Goal: Information Seeking & Learning: Find specific fact

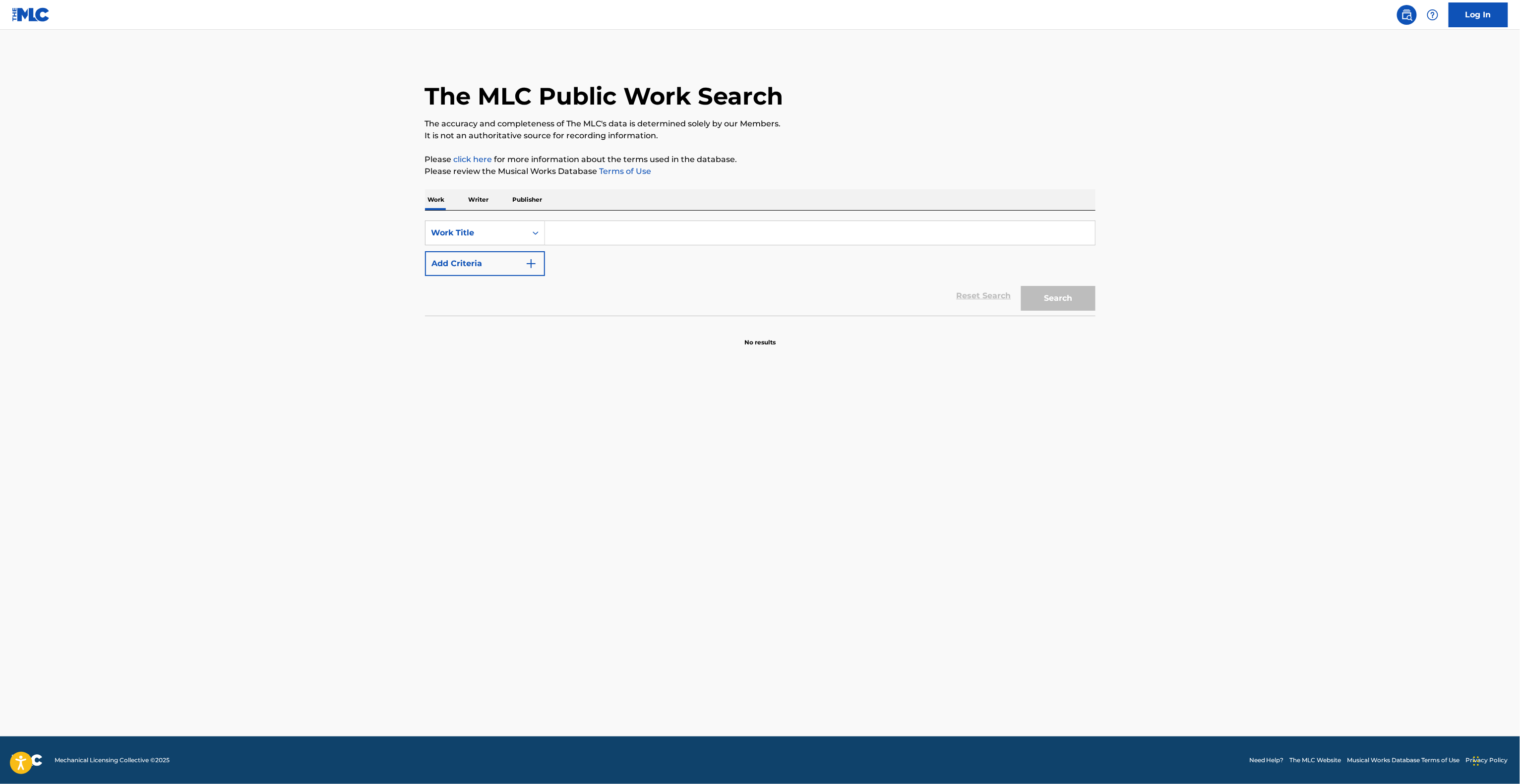
click at [577, 233] on input "Search Form" at bounding box center [820, 233] width 550 height 24
paste input "Way Back"
type input "Way Back"
click at [496, 265] on button "Add Criteria" at bounding box center [485, 264] width 120 height 25
click at [633, 267] on input "Search Form" at bounding box center [811, 263] width 532 height 24
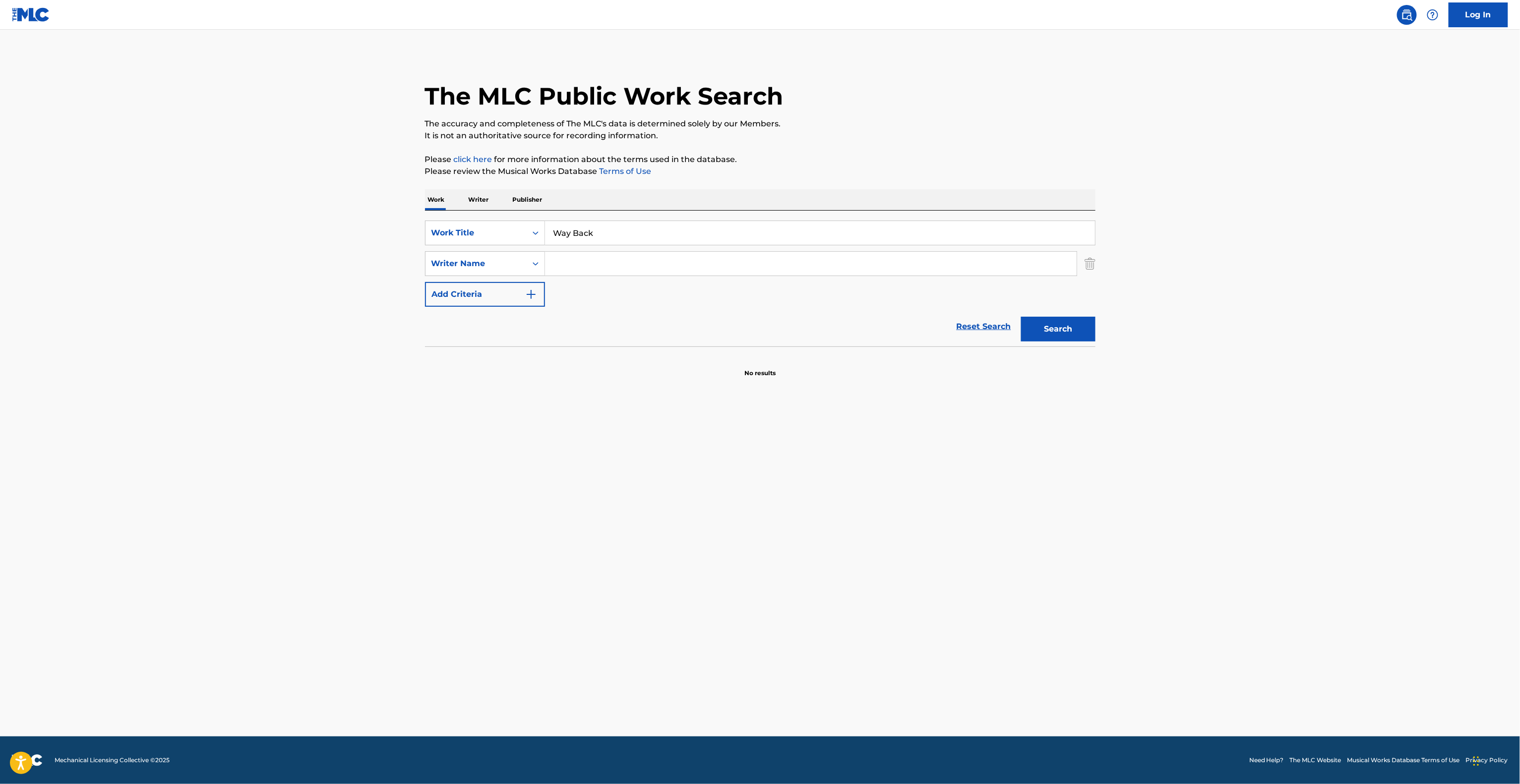
paste input "[PERSON_NAME]"
type input "[PERSON_NAME]"
click at [1054, 337] on button "Search" at bounding box center [1058, 330] width 74 height 25
click at [1054, 337] on div "Search" at bounding box center [1056, 326] width 80 height 40
click at [806, 396] on div at bounding box center [760, 378] width 671 height 64
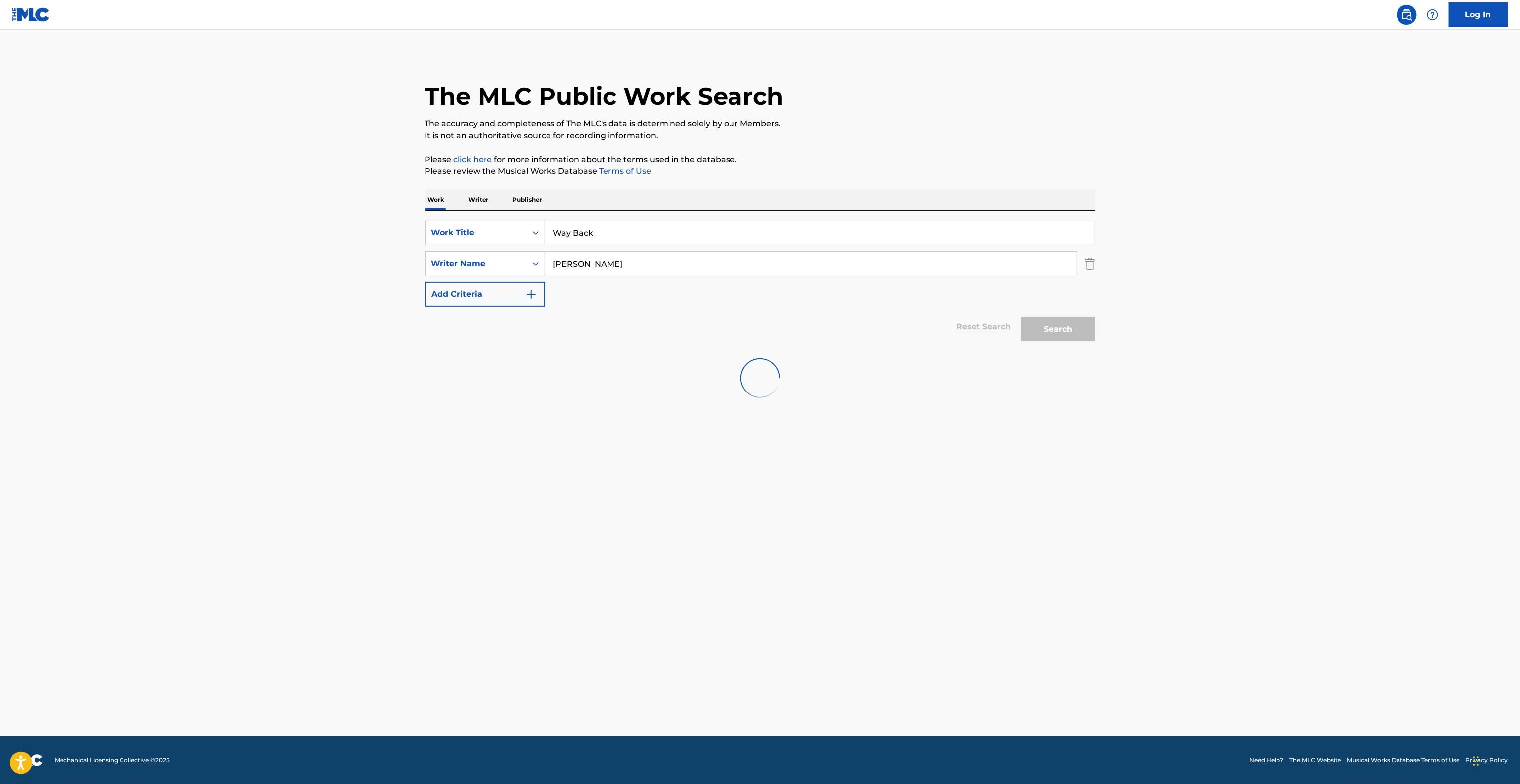
click at [806, 396] on div at bounding box center [760, 378] width 671 height 64
click at [702, 447] on main "The MLC Public Work Search The accuracy and completeness of The MLC's data is d…" at bounding box center [760, 384] width 1520 height 707
click at [895, 505] on main "The MLC Public Work Search The accuracy and completeness of The MLC's data is d…" at bounding box center [760, 384] width 1520 height 707
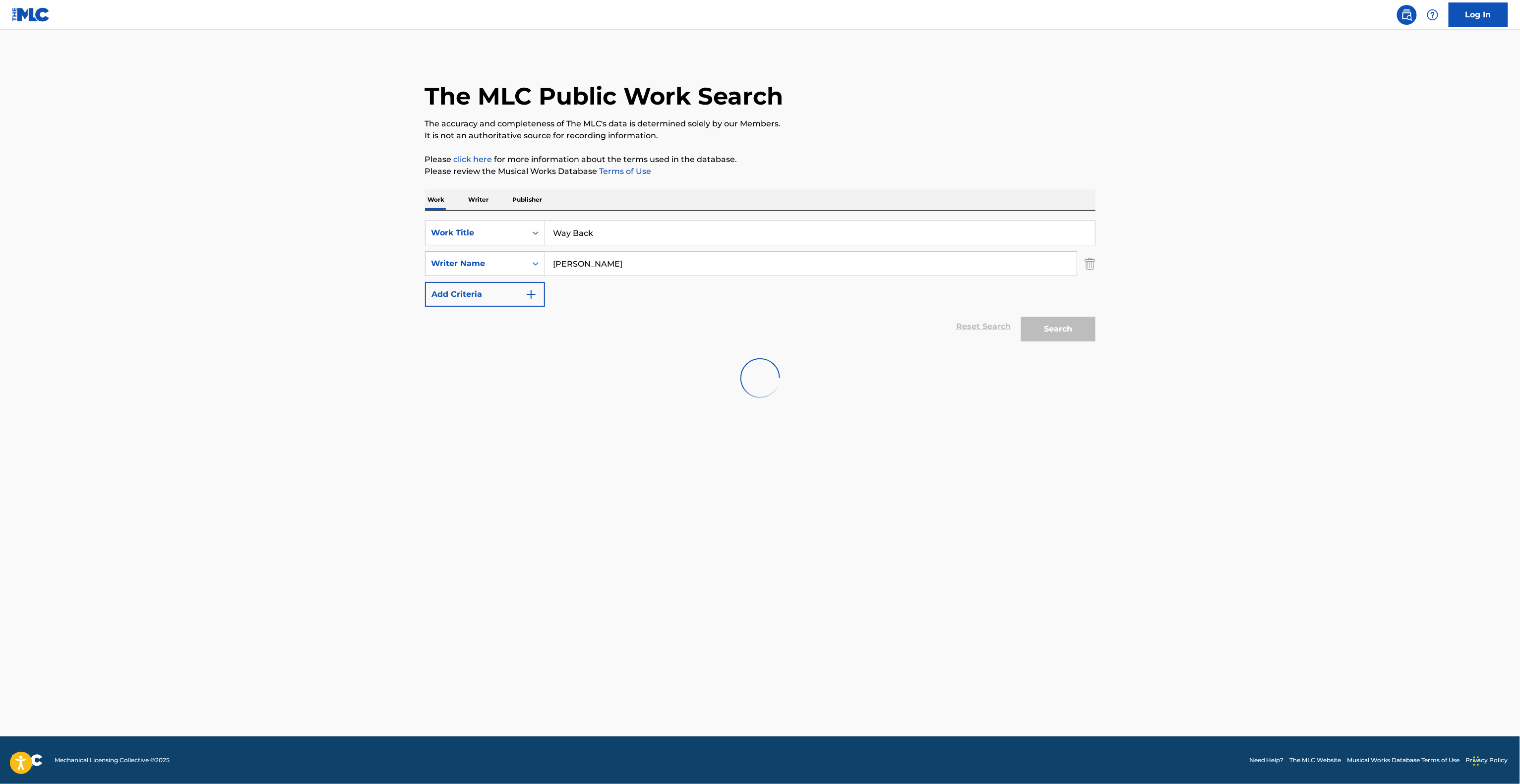
click at [867, 477] on main "The MLC Public Work Search The accuracy and completeness of The MLC's data is d…" at bounding box center [760, 384] width 1520 height 707
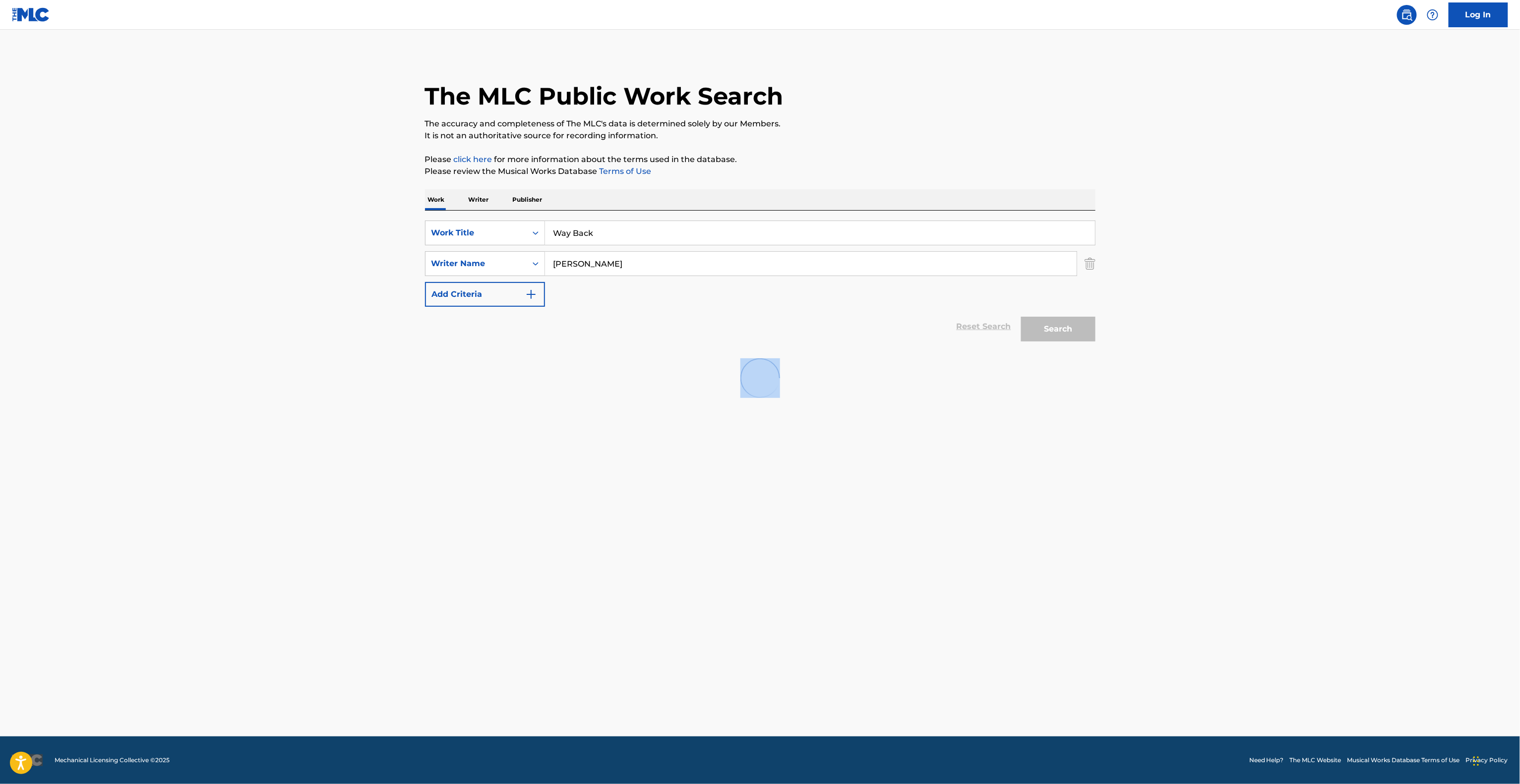
click at [867, 477] on main "The MLC Public Work Search The accuracy and completeness of The MLC's data is d…" at bounding box center [760, 384] width 1520 height 707
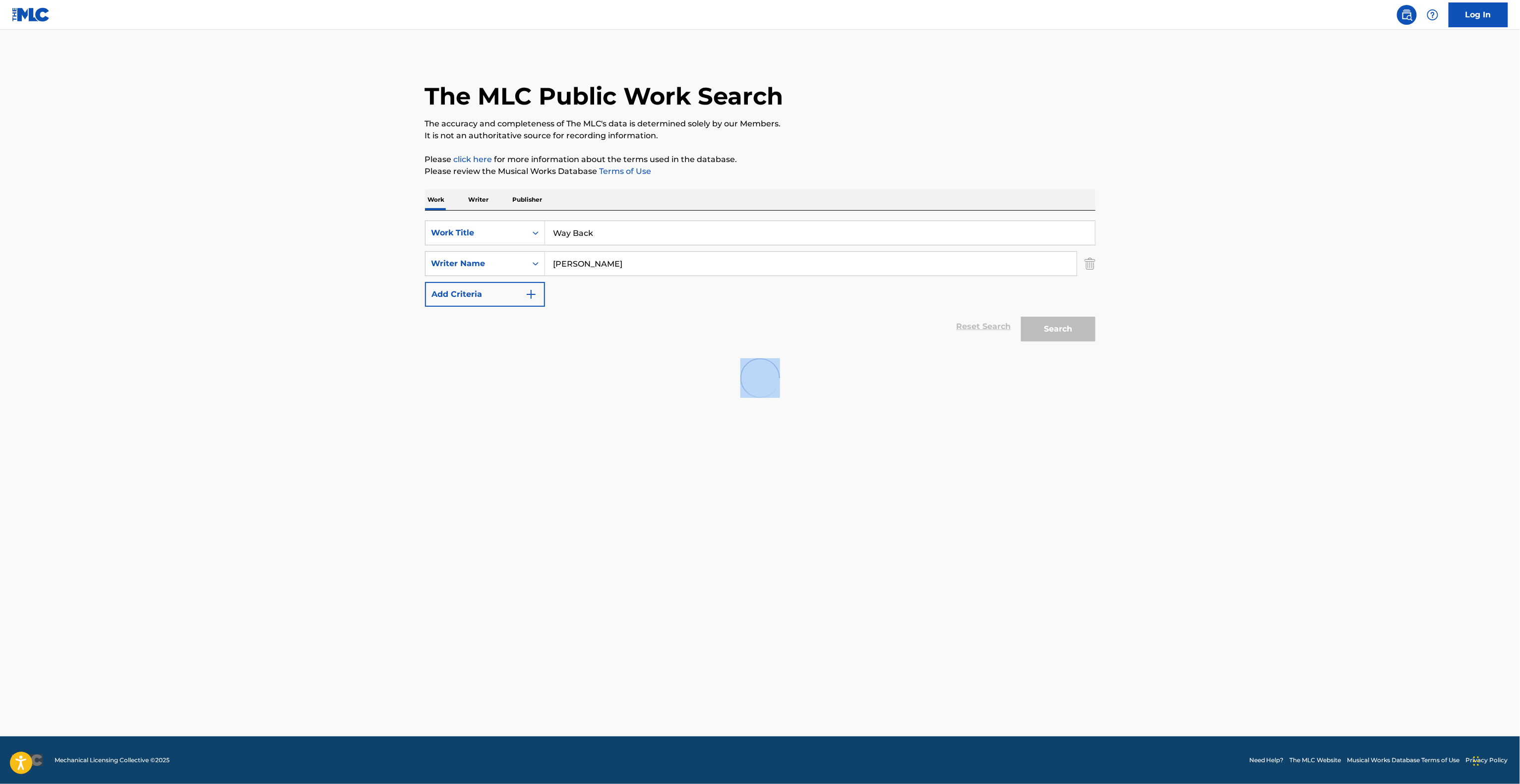
drag, startPoint x: 867, startPoint y: 477, endPoint x: 691, endPoint y: 675, distance: 264.9
click at [854, 483] on main "The MLC Public Work Search The accuracy and completeness of The MLC's data is d…" at bounding box center [760, 384] width 1520 height 707
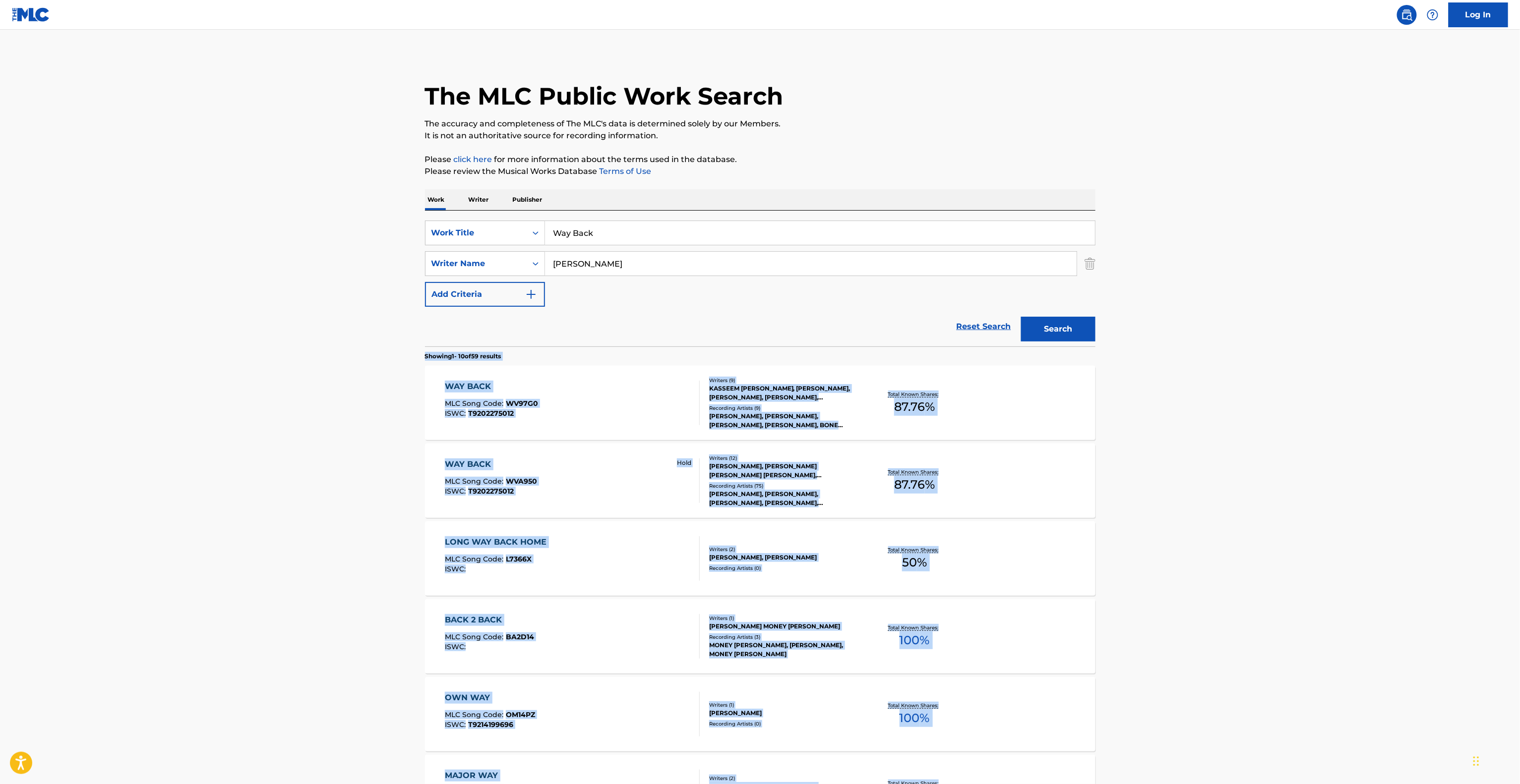
click at [251, 424] on main "The MLC Public Work Search The accuracy and completeness of The MLC's data is d…" at bounding box center [760, 613] width 1520 height 1167
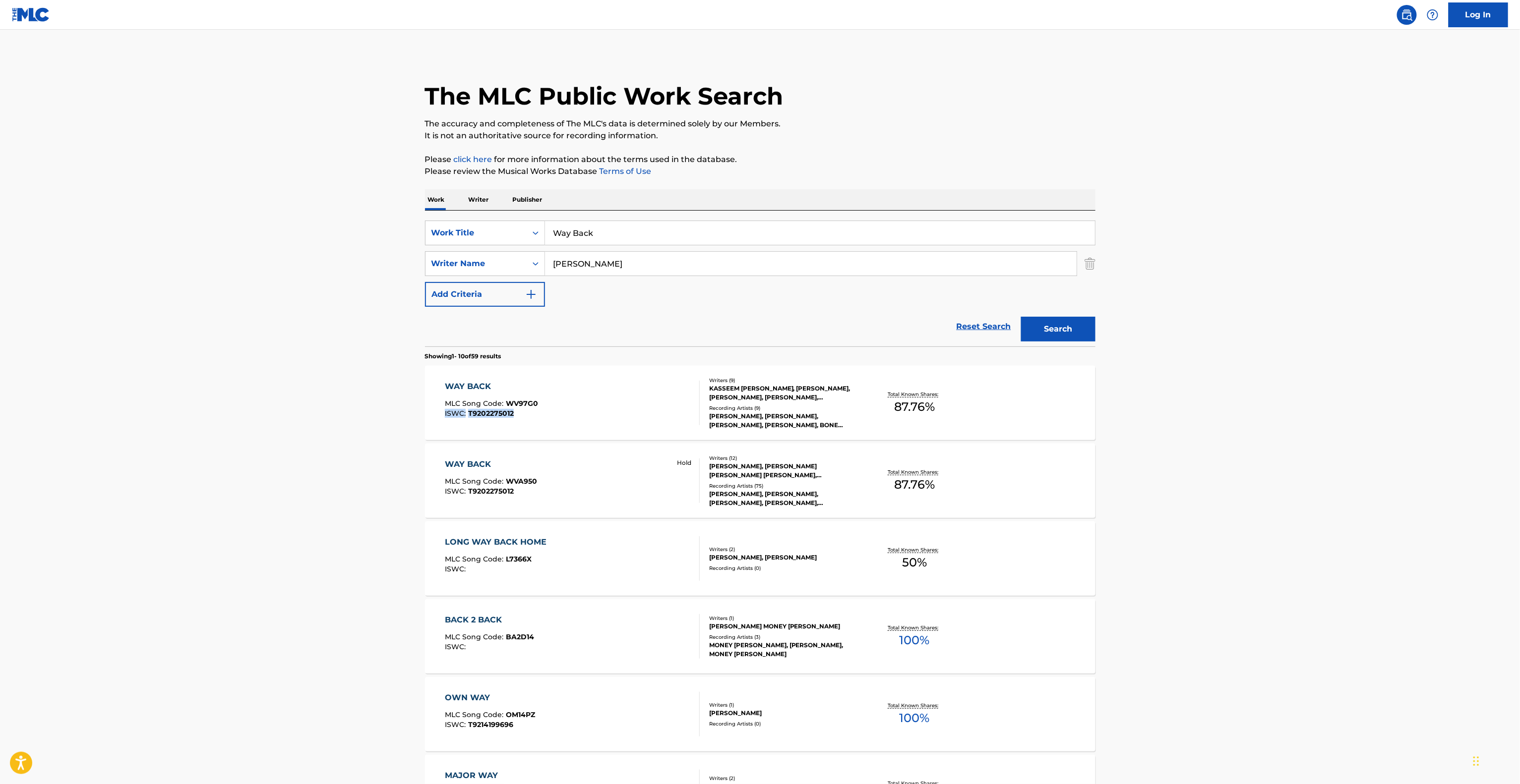
click at [251, 424] on main "The MLC Public Work Search The accuracy and completeness of The MLC's data is d…" at bounding box center [760, 613] width 1520 height 1167
click at [527, 430] on div "WAY BACK MLC Song Code : WV97G0 ISWC : T9202275012 Writers ( 9 ) [PERSON_NAME],…" at bounding box center [760, 403] width 671 height 74
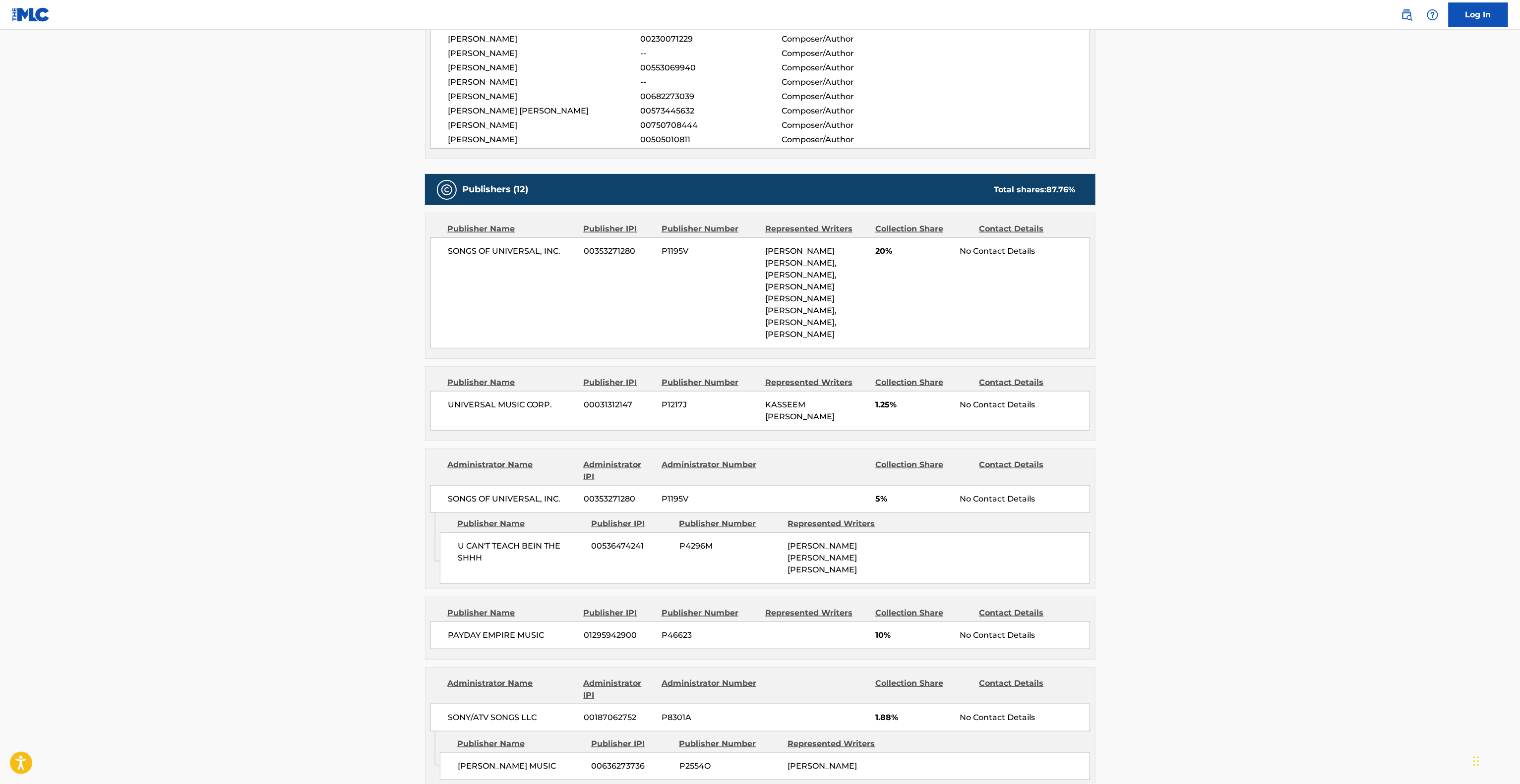
click at [308, 401] on main "< Back to public search results Copy work link WAY BACK Work Detail Member Work…" at bounding box center [760, 714] width 1520 height 2162
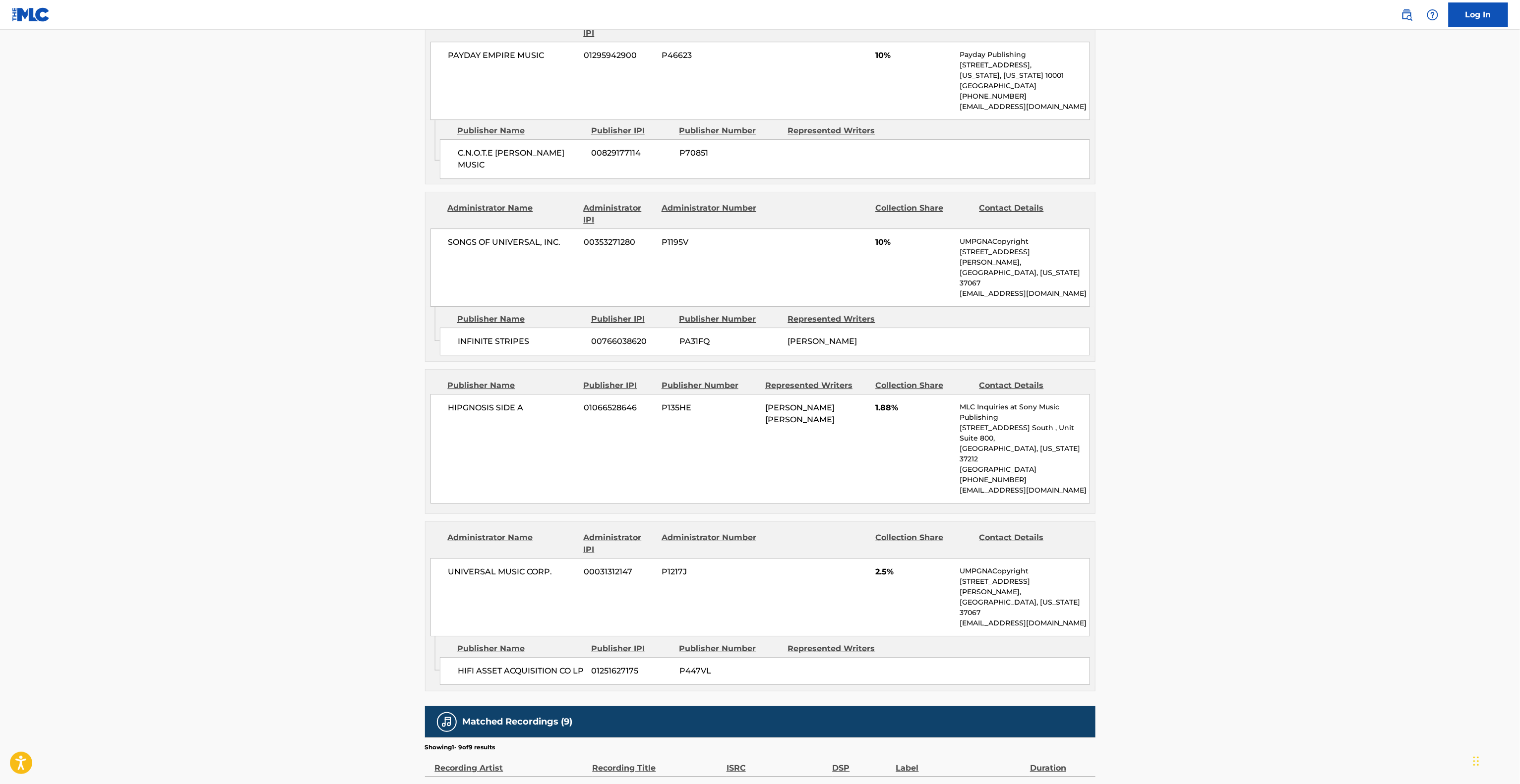
scroll to position [2114, 0]
